Goal: Transaction & Acquisition: Download file/media

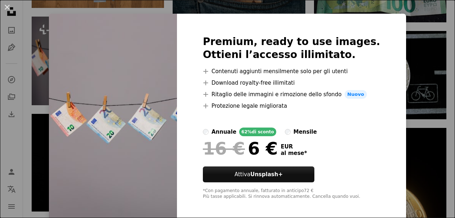
scroll to position [13, 0]
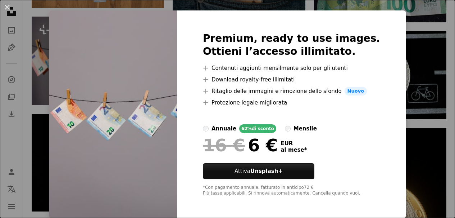
click at [39, 82] on div "An X shape Premium, ready to use images. Ottieni l’accesso illimitato. A plus s…" at bounding box center [227, 109] width 455 height 218
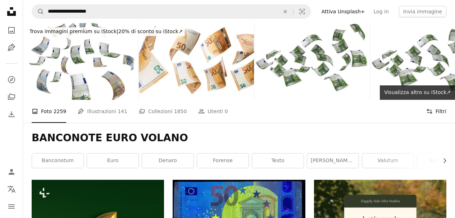
click at [441, 100] on button "Filters Filtri" at bounding box center [437, 111] width 20 height 23
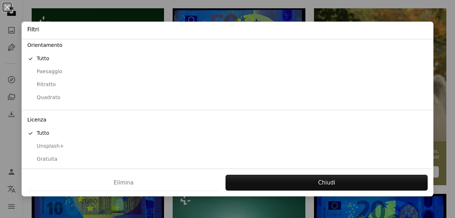
scroll to position [65, 0]
click at [51, 157] on div "Gratuita" at bounding box center [227, 159] width 401 height 7
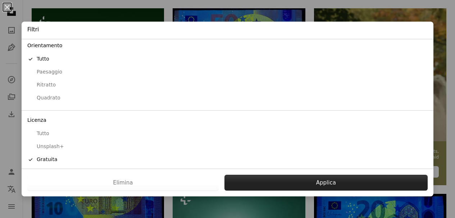
click at [258, 190] on button "Applica" at bounding box center [326, 183] width 203 height 16
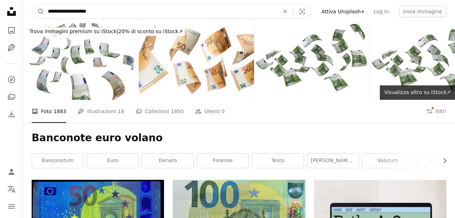
click at [75, 11] on input "**********" at bounding box center [160, 12] width 233 height 14
type input "**********"
click at [32, 5] on button "A magnifying glass" at bounding box center [38, 12] width 12 height 14
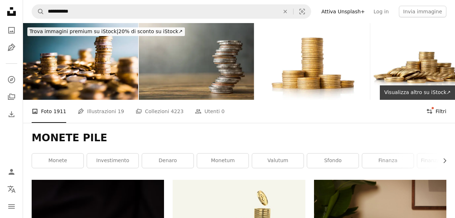
click at [429, 108] on icon "Filters" at bounding box center [430, 111] width 6 height 6
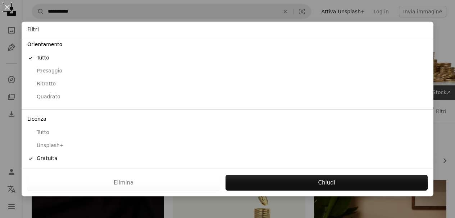
scroll to position [68, 0]
click at [4, 153] on div "An X shape Filtri Ordina per A checkmark Pertinenza Più recenti Selezionati Ori…" at bounding box center [227, 109] width 455 height 218
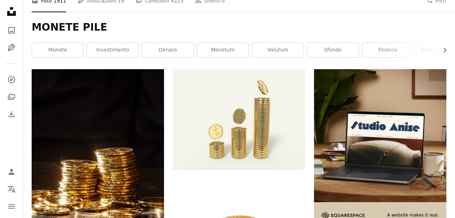
scroll to position [115, 0]
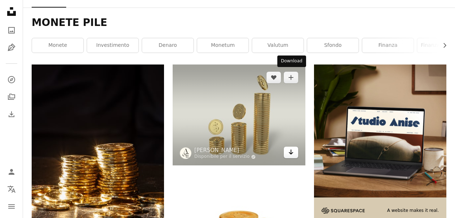
click at [288, 148] on icon "Arrow pointing down" at bounding box center [291, 152] width 6 height 9
